Goal: Information Seeking & Learning: Learn about a topic

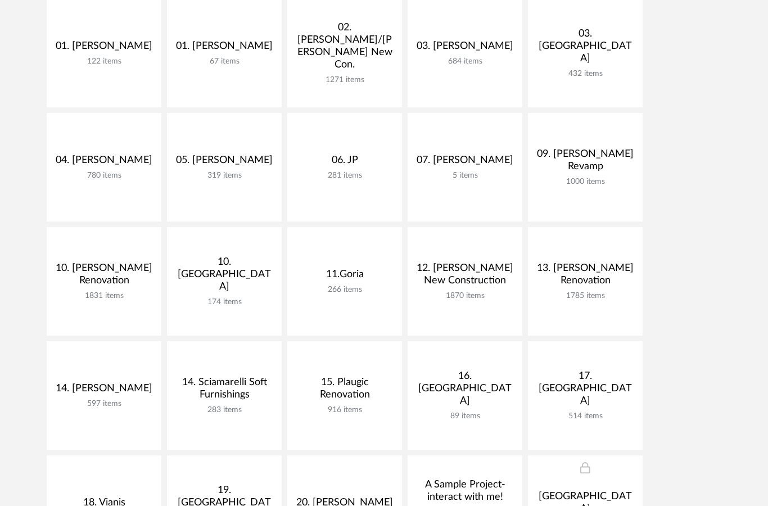
scroll to position [280, 0]
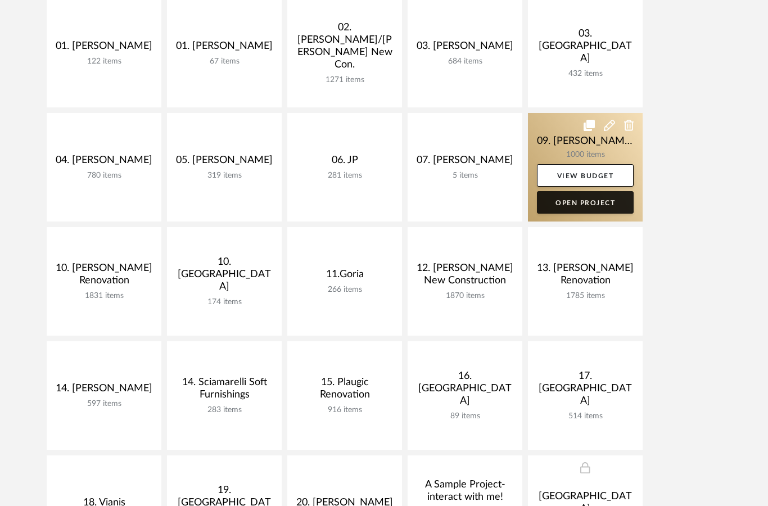
click at [599, 204] on link "Open Project" at bounding box center [585, 202] width 97 height 22
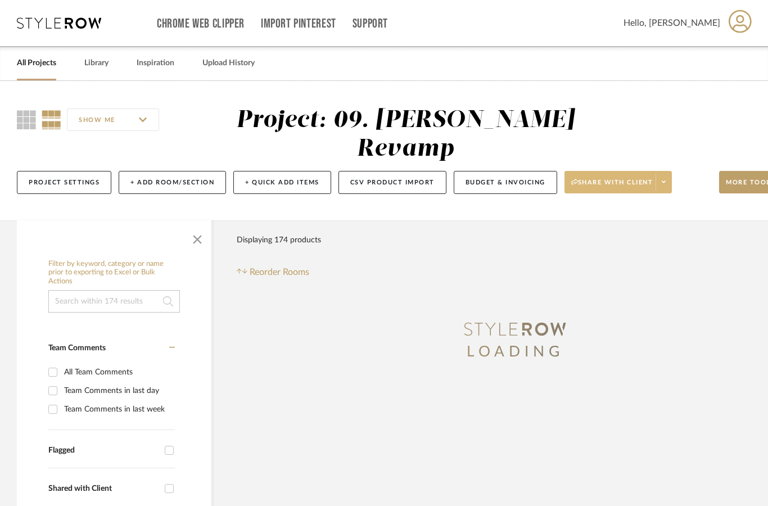
click at [628, 178] on span "Share with client" at bounding box center [612, 186] width 82 height 17
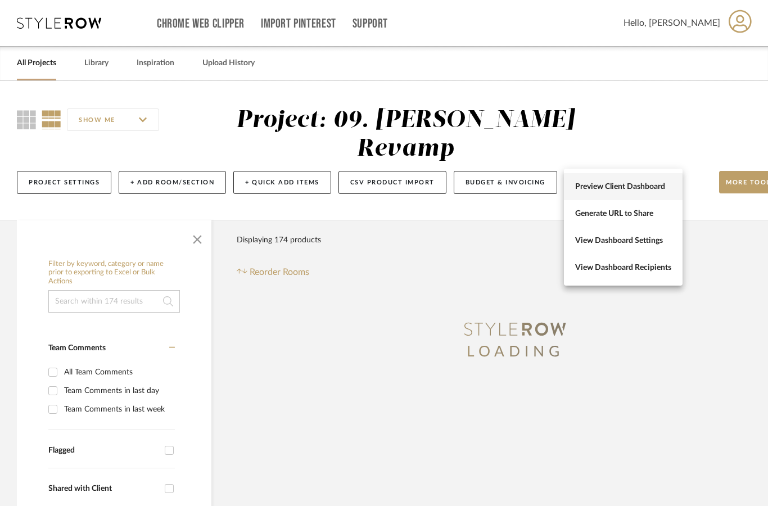
click at [649, 190] on span "Preview Client Dashboard" at bounding box center [623, 187] width 96 height 10
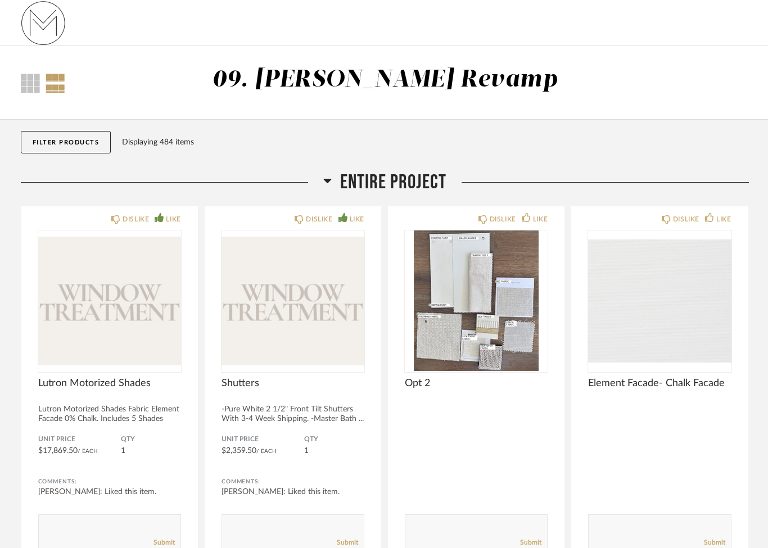
click at [404, 183] on span "Entire Project" at bounding box center [393, 182] width 106 height 24
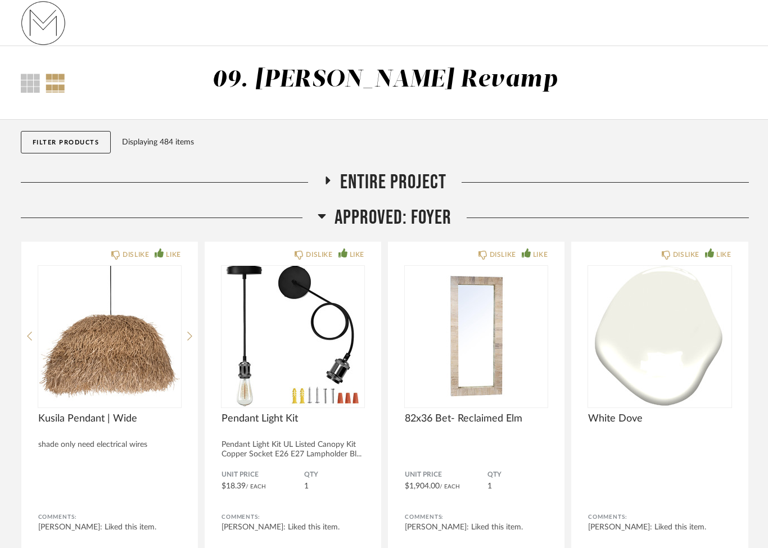
click at [413, 220] on span "Approved: Foyer" at bounding box center [392, 218] width 117 height 24
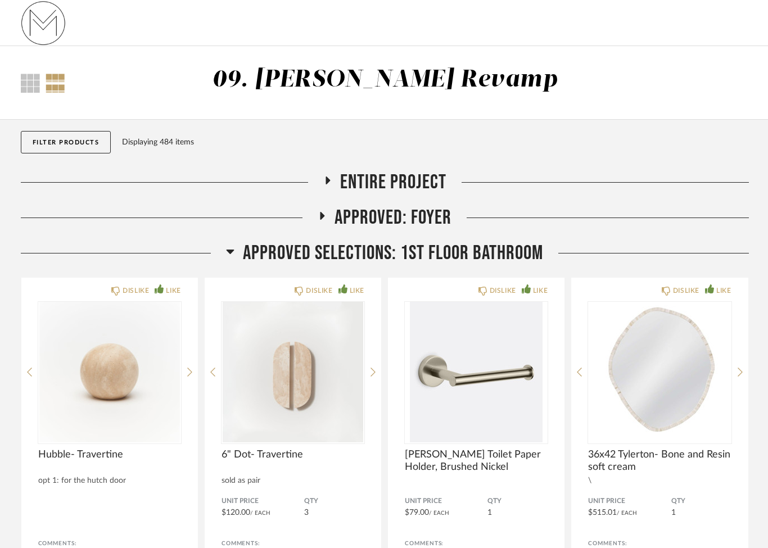
click at [446, 262] on span "Approved Selections: 1st Floor Bathroom" at bounding box center [393, 253] width 300 height 24
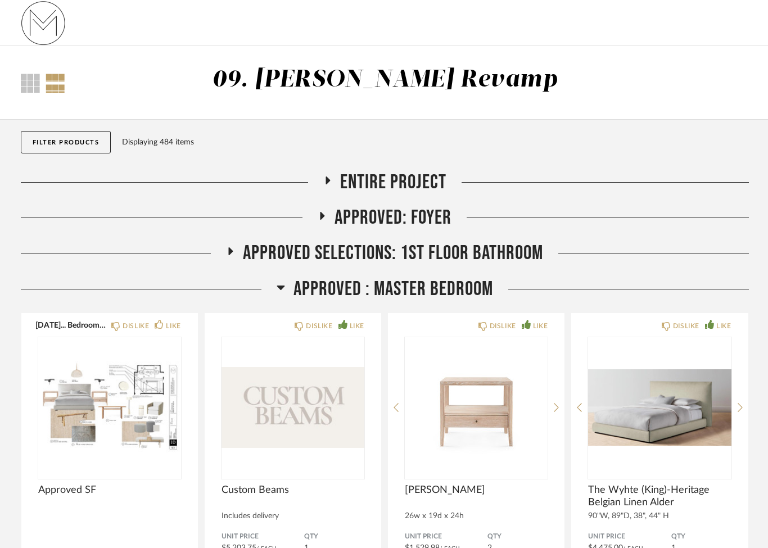
click at [458, 292] on span "APPROVED : Master Bedroom" at bounding box center [393, 289] width 200 height 24
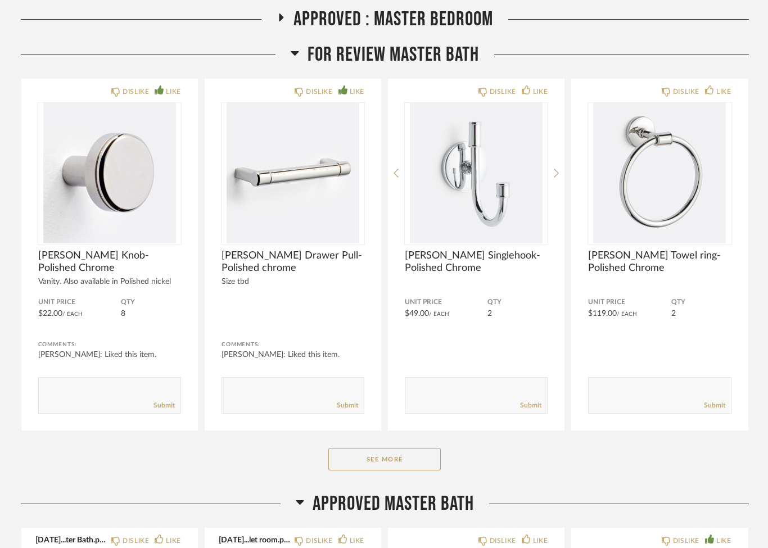
scroll to position [270, 0]
click at [405, 468] on button "See More" at bounding box center [384, 459] width 112 height 22
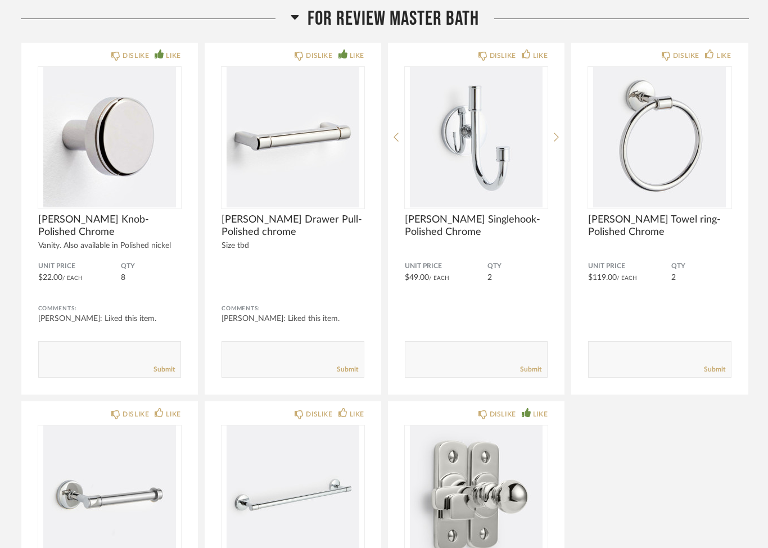
scroll to position [305, 0]
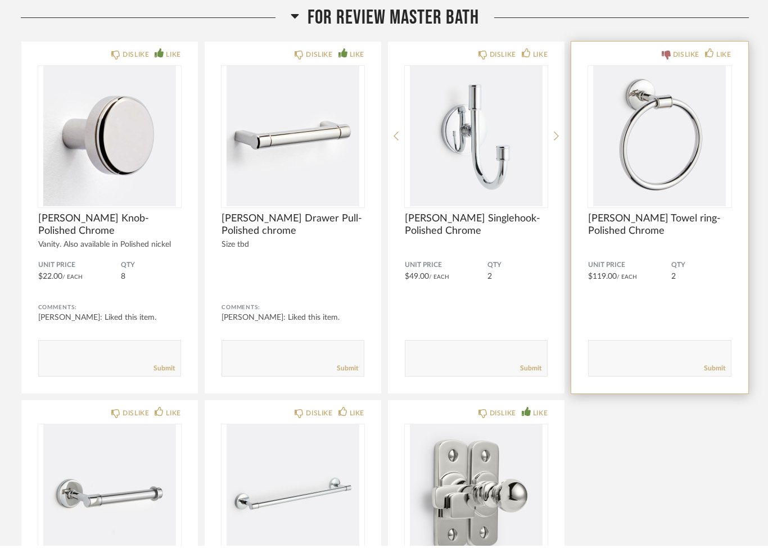
click at [673, 58] on div "DISLIKE" at bounding box center [686, 56] width 26 height 11
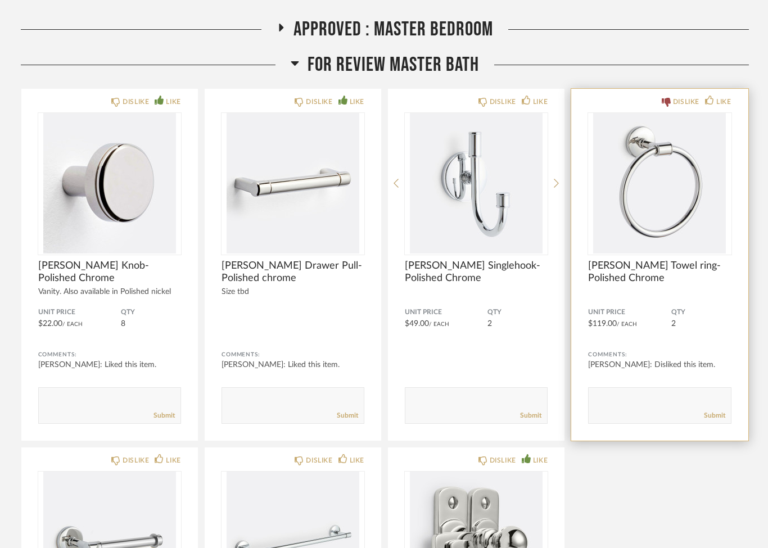
scroll to position [259, 0]
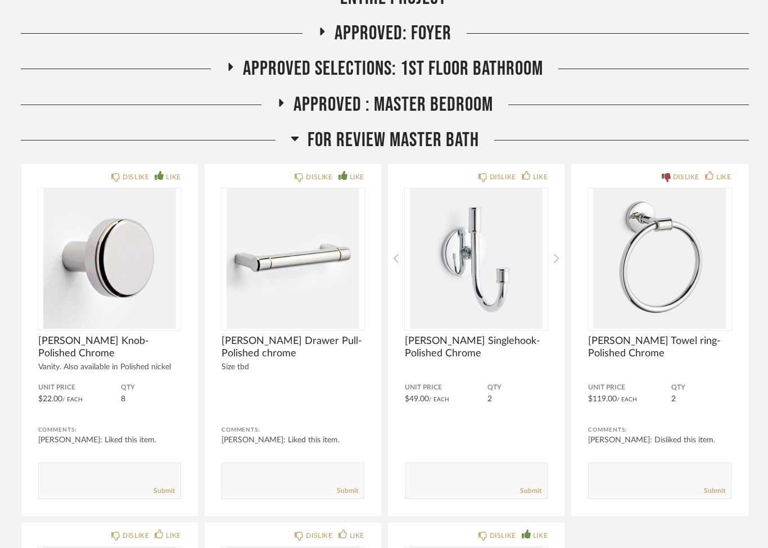
click at [449, 140] on span "FOR REVIEW Master Bath" at bounding box center [392, 140] width 171 height 24
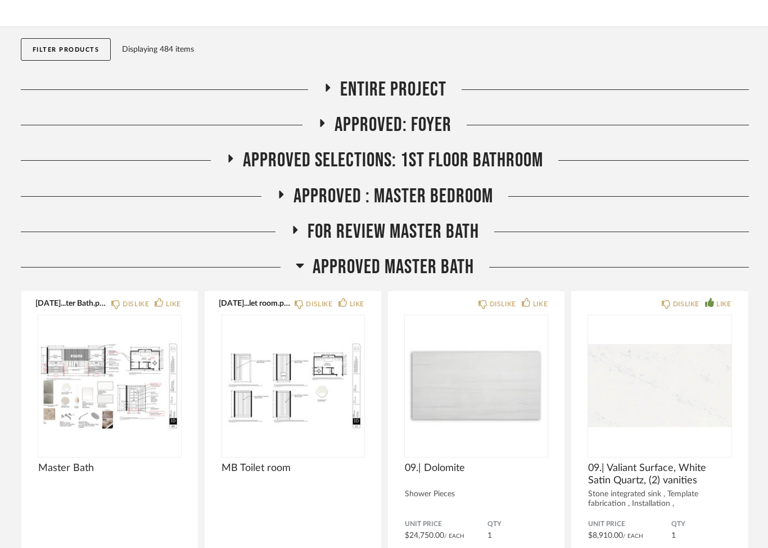
scroll to position [84, 0]
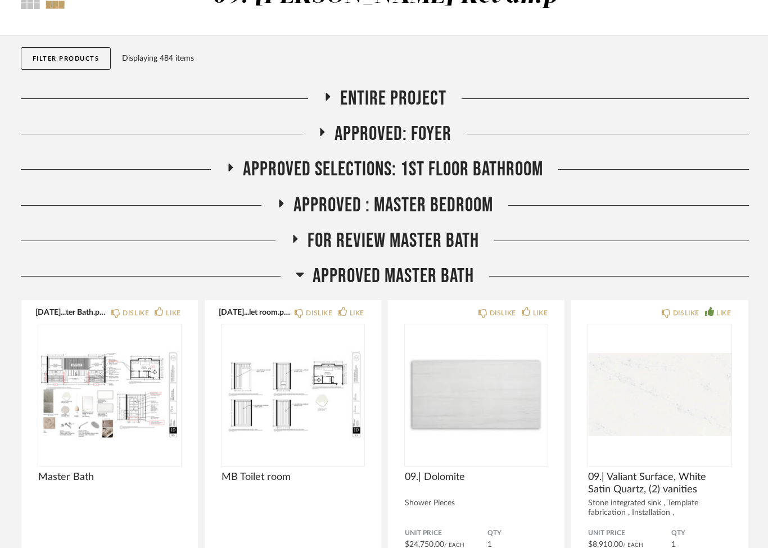
click at [434, 133] on span "Approved: Foyer" at bounding box center [392, 134] width 117 height 24
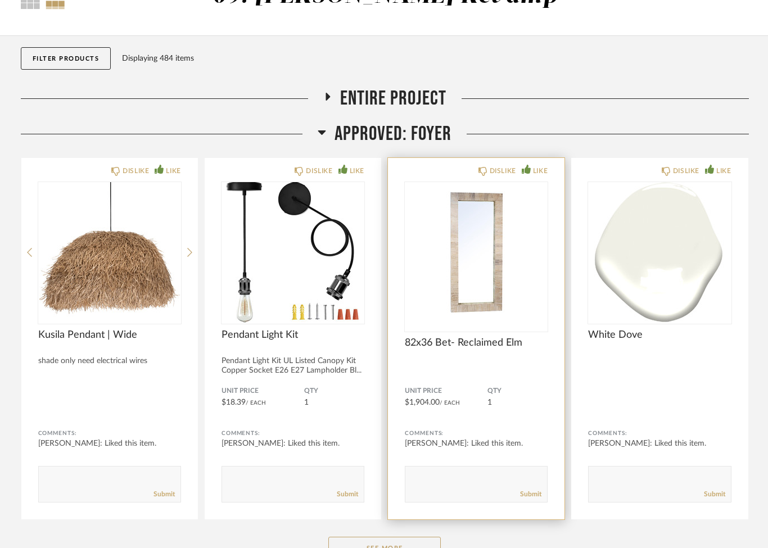
click at [0, 0] on img at bounding box center [0, 0] width 0 height 0
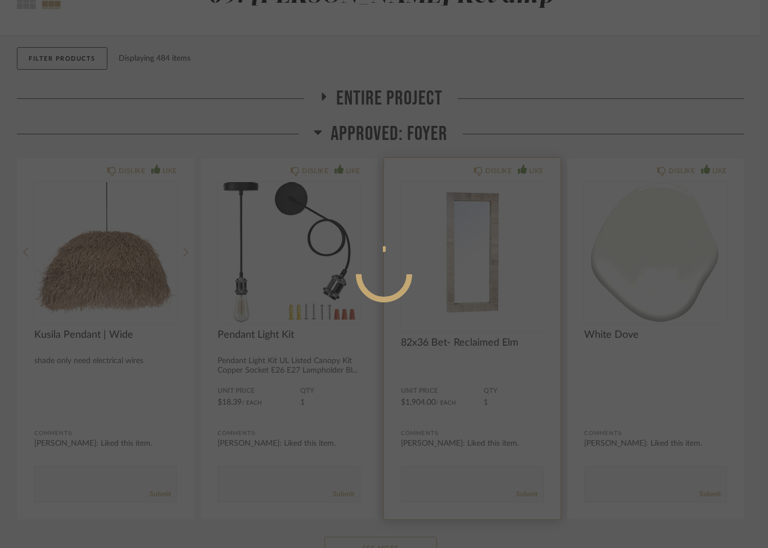
scroll to position [0, 0]
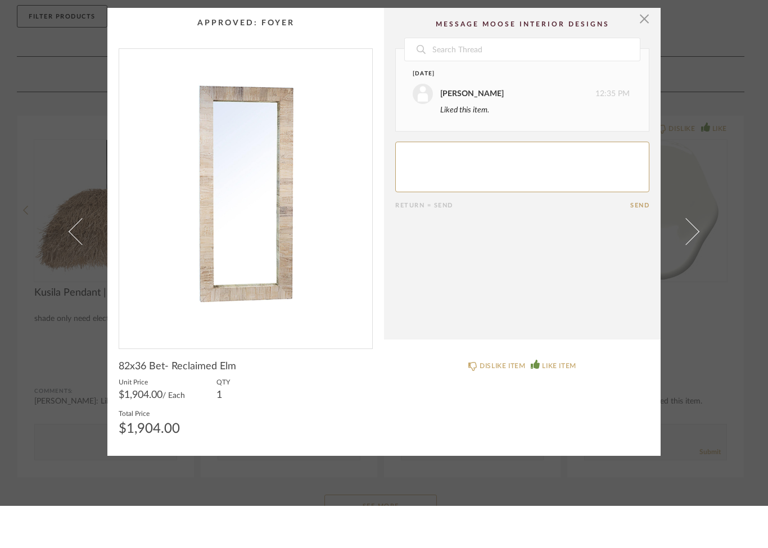
click at [259, 218] on img "0" at bounding box center [245, 236] width 253 height 291
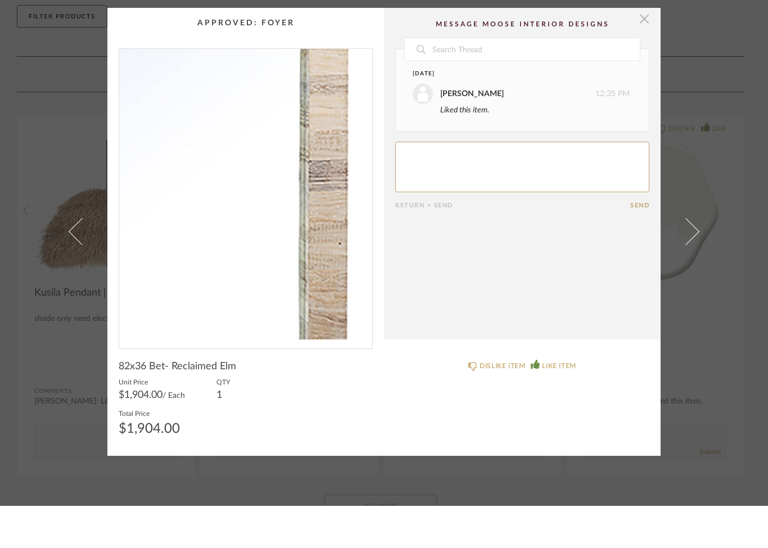
click at [647, 50] on span "button" at bounding box center [644, 61] width 22 height 22
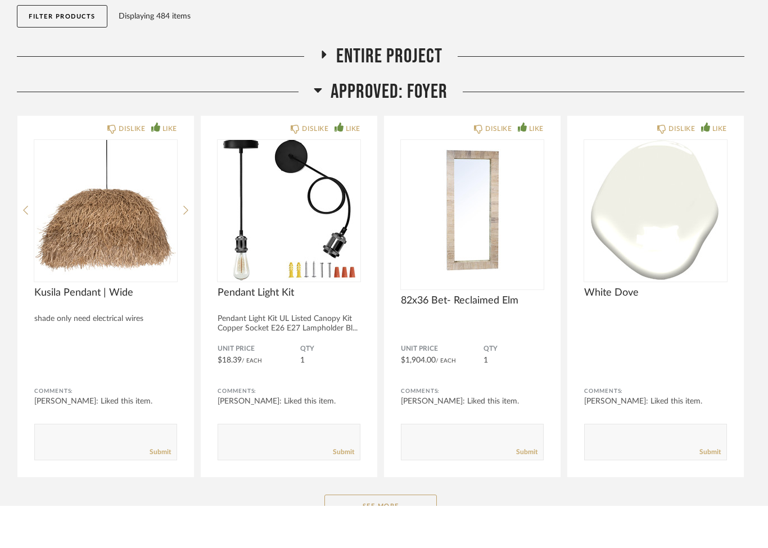
scroll to position [42, 0]
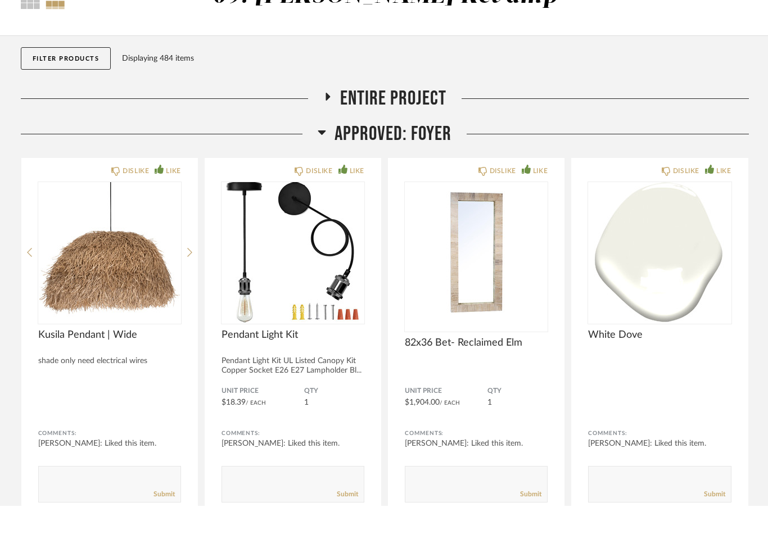
click at [607, 78] on div "Filter Products Displaying 484 items" at bounding box center [385, 103] width 728 height 51
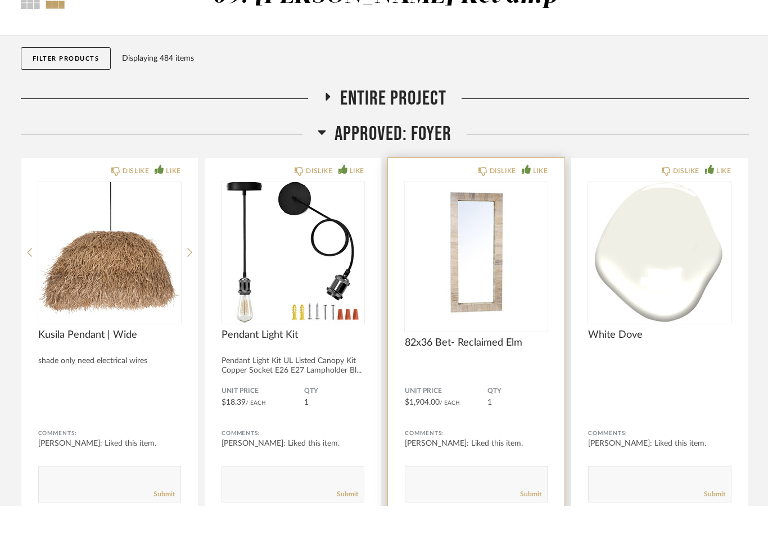
click at [476, 253] on img "0" at bounding box center [476, 294] width 143 height 141
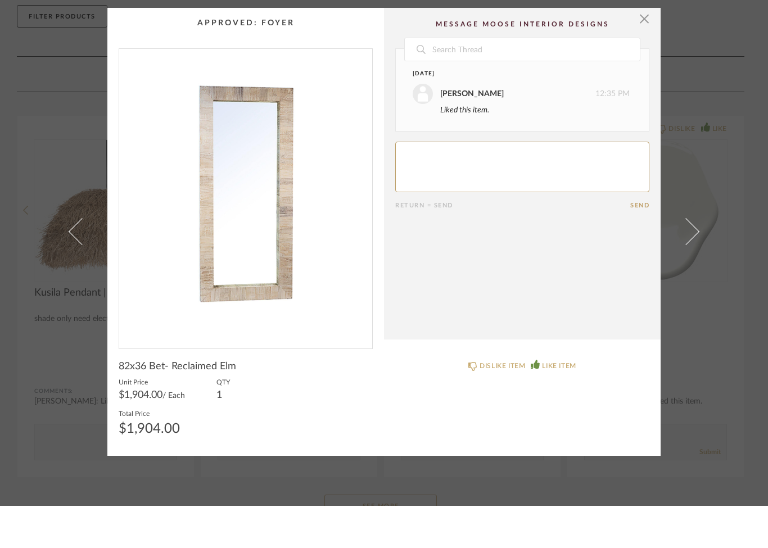
click at [265, 222] on img "0" at bounding box center [245, 236] width 253 height 291
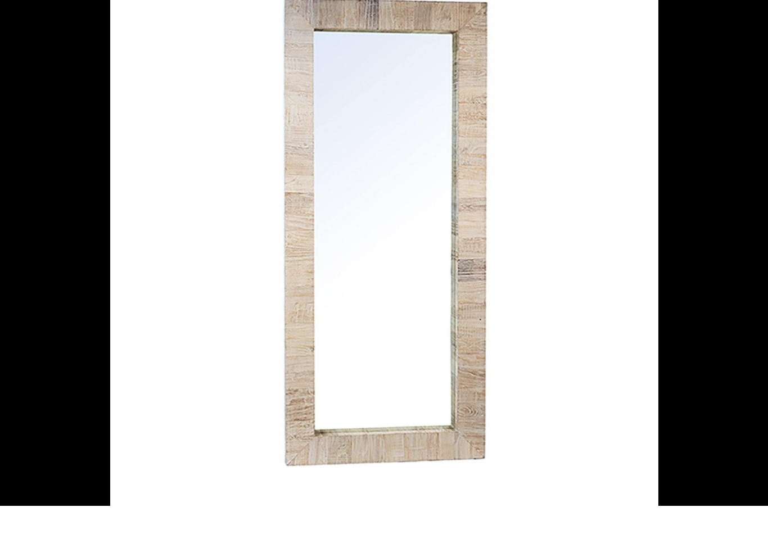
click at [605, 73] on img at bounding box center [384, 274] width 548 height 548
click at [718, 132] on div at bounding box center [494, 274] width 768 height 548
click at [685, 46] on div at bounding box center [494, 274] width 768 height 548
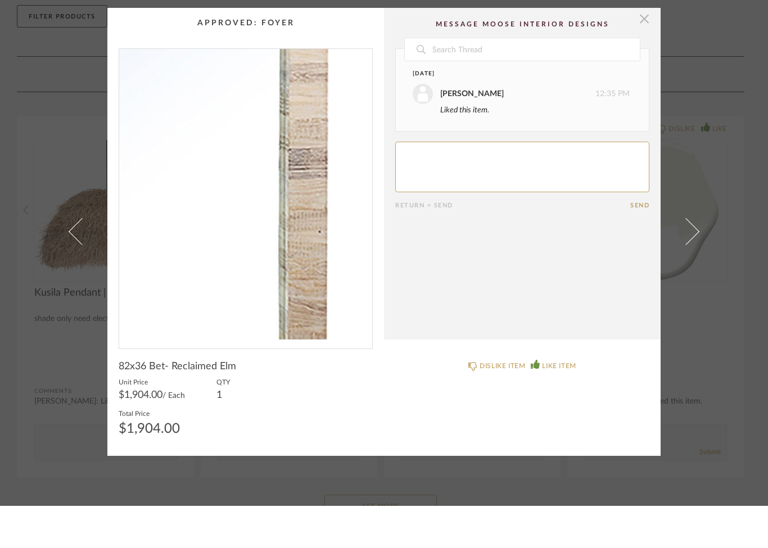
click at [643, 50] on span "button" at bounding box center [644, 61] width 22 height 22
